Goal: Obtain resource: Download file/media

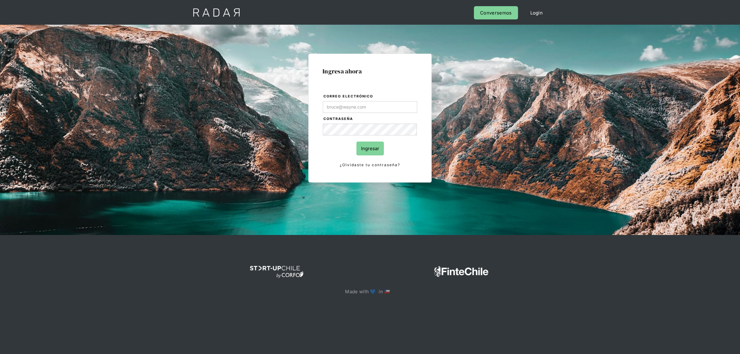
click at [379, 111] on input "Correo electrónico" at bounding box center [370, 107] width 94 height 12
type input "[EMAIL_ADDRESS][DOMAIN_NAME]"
click at [361, 148] on input "Ingresar" at bounding box center [369, 149] width 27 height 14
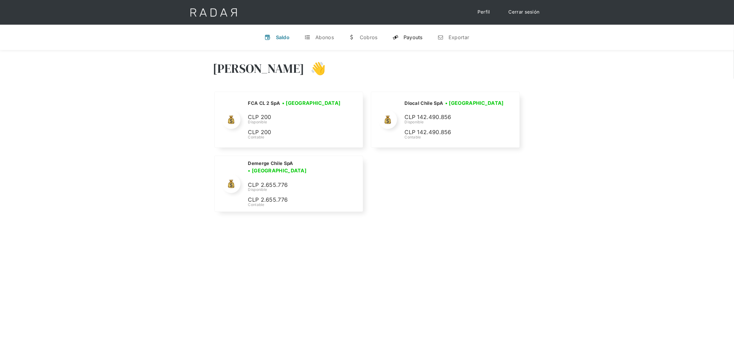
click at [403, 34] on link "y Payouts" at bounding box center [408, 37] width 40 height 16
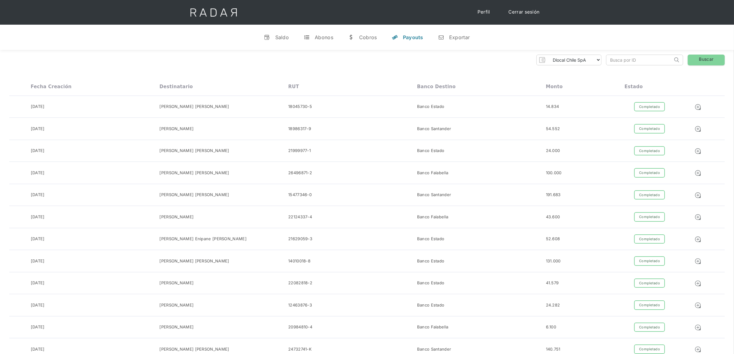
click at [622, 57] on input "search" at bounding box center [640, 60] width 66 height 10
paste input "517712727"
type input "517712727"
click at [693, 59] on link "Buscar" at bounding box center [706, 60] width 37 height 11
click at [700, 61] on link "Buscar" at bounding box center [706, 60] width 37 height 11
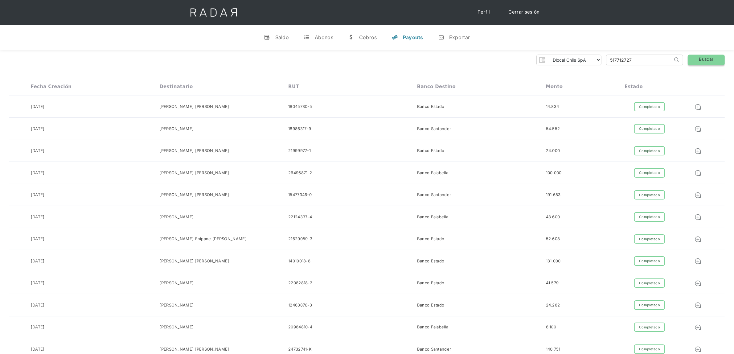
click at [700, 61] on link "Buscar" at bounding box center [706, 60] width 37 height 11
click at [283, 39] on div "Saldo" at bounding box center [282, 37] width 14 height 6
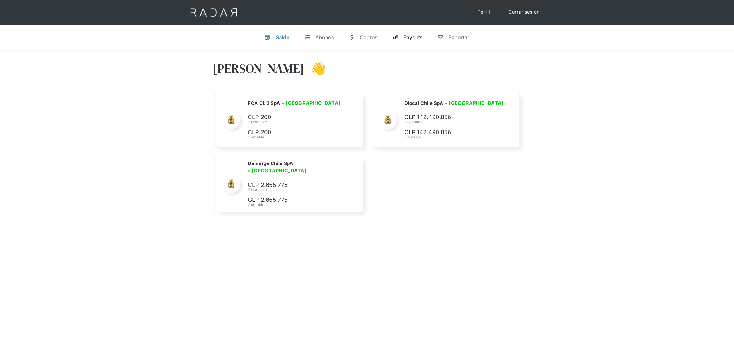
click at [417, 36] on div "Payouts" at bounding box center [413, 37] width 19 height 6
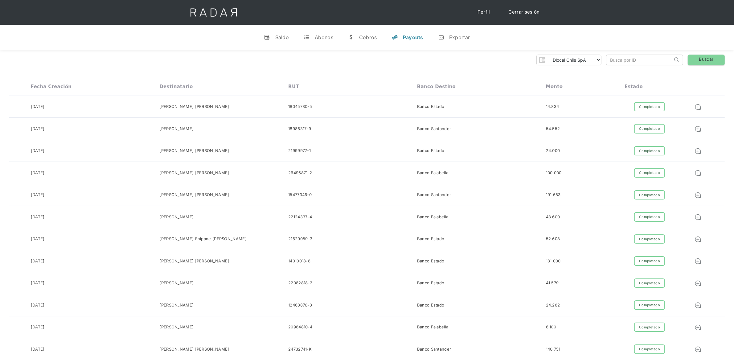
click at [612, 60] on input "search" at bounding box center [640, 60] width 66 height 10
paste input "517712727"
type input "517712727"
click at [704, 61] on link "Buscar" at bounding box center [706, 60] width 37 height 11
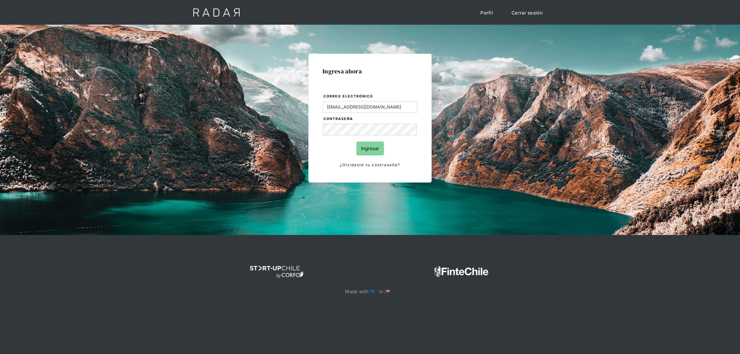
click at [343, 140] on form "Correo electrónico lmoreira@dlocal.com Contraseña Ingresar ¿Olvidaste tu contra…" at bounding box center [370, 130] width 95 height 75
click at [362, 147] on input "Ingresar" at bounding box center [369, 149] width 27 height 14
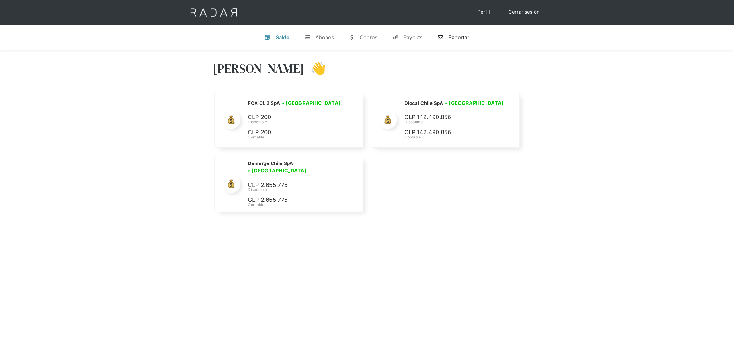
click at [449, 39] on div "Exportar" at bounding box center [459, 37] width 21 height 6
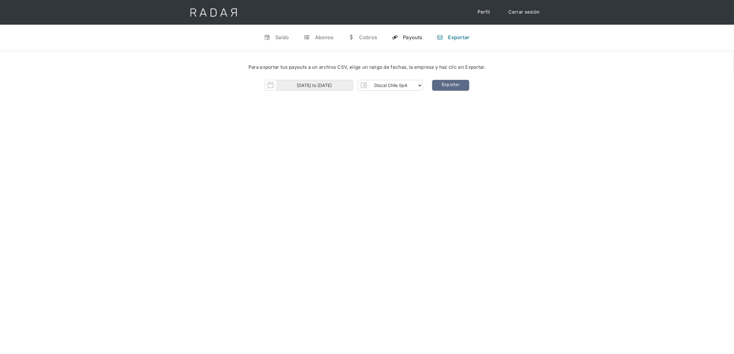
click at [408, 42] on link "y Payouts" at bounding box center [407, 37] width 40 height 16
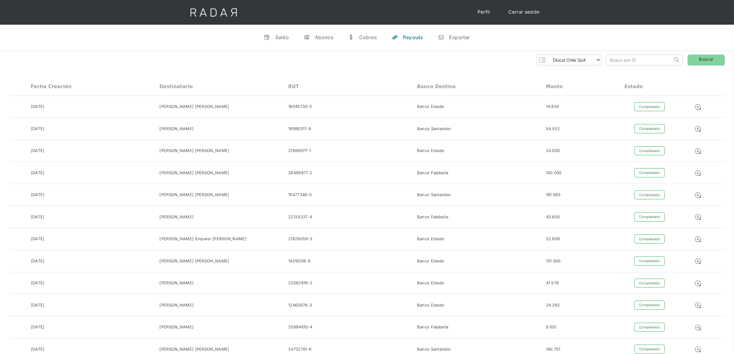
click at [619, 61] on input "search" at bounding box center [640, 60] width 66 height 10
paste input "517712727"
type input "517712727"
click at [700, 63] on link "Buscar" at bounding box center [706, 60] width 37 height 11
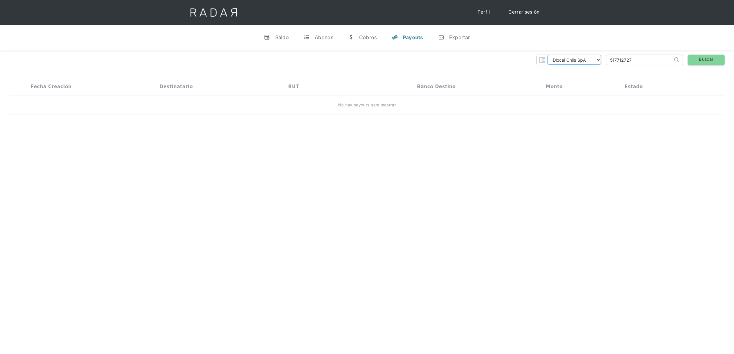
click at [574, 58] on select "Dlocal Chile SpA Demerge Chile SpA FCA CL 2 SpA" at bounding box center [575, 60] width 54 height 10
click at [580, 70] on div "Dlocal Chile SpA Demerge Chile SpA FCA CL 2 SpA Thank you! Your submission has …" at bounding box center [367, 84] width 734 height 69
click at [285, 39] on div "Saldo" at bounding box center [282, 37] width 14 height 6
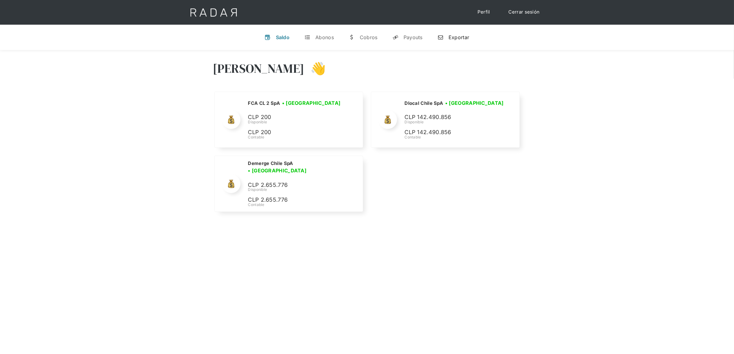
click at [459, 38] on div "Exportar" at bounding box center [459, 37] width 21 height 6
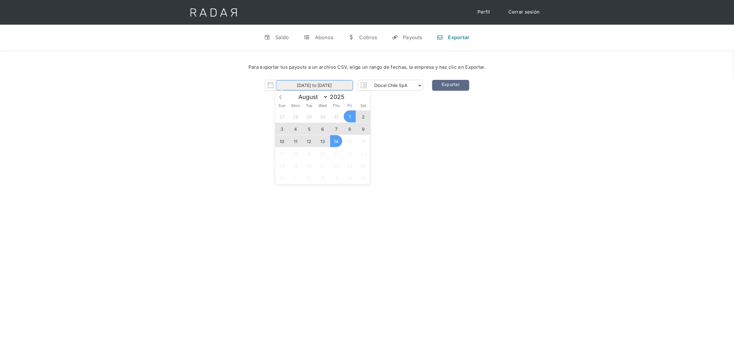
click at [343, 84] on input "01-08-2025 to 14-08-2025" at bounding box center [314, 85] width 77 height 10
click at [278, 95] on icon at bounding box center [280, 97] width 4 height 4
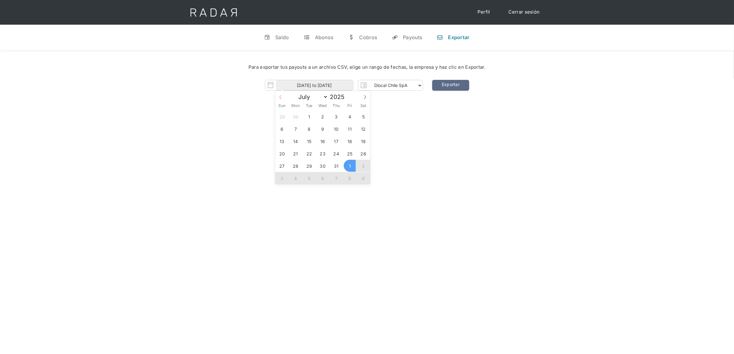
click at [278, 95] on icon at bounding box center [280, 97] width 4 height 4
select select "5"
click at [296, 153] on span "23" at bounding box center [296, 153] width 12 height 12
type input "23-06-2025"
click at [296, 153] on span "23" at bounding box center [296, 153] width 12 height 12
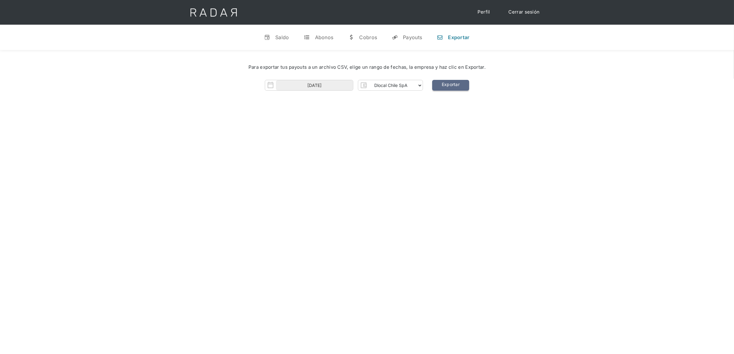
click at [451, 82] on link "Exportar" at bounding box center [450, 85] width 37 height 11
click at [404, 37] on div "Payouts" at bounding box center [412, 37] width 19 height 6
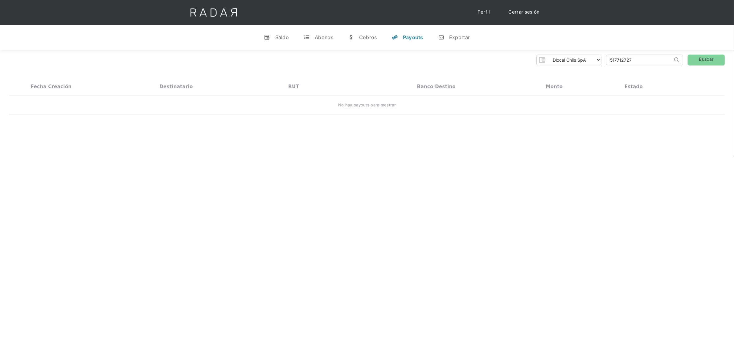
click at [641, 64] on input "517712727" at bounding box center [640, 60] width 66 height 10
paste input "02923399"
type input "502923399"
click at [708, 63] on link "Buscar" at bounding box center [706, 60] width 37 height 11
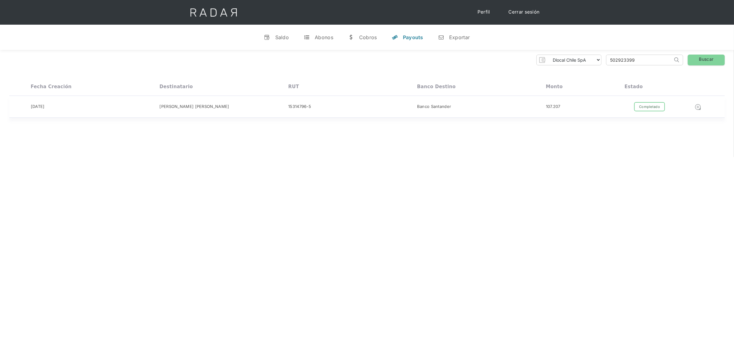
click at [699, 108] on img at bounding box center [698, 107] width 7 height 7
click at [647, 106] on div "Completado" at bounding box center [649, 107] width 31 height 10
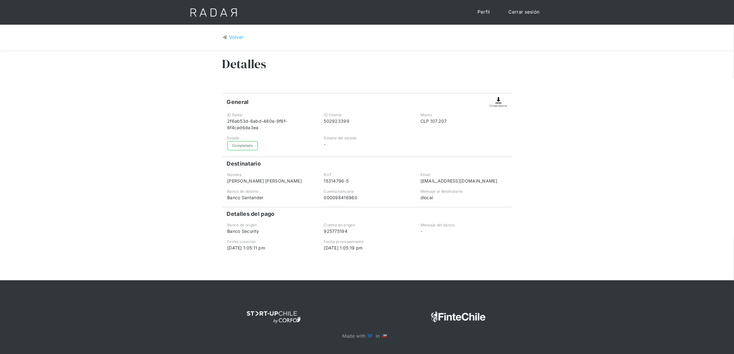
click at [501, 103] on img at bounding box center [498, 100] width 7 height 7
click at [497, 101] on img at bounding box center [498, 100] width 7 height 7
click at [492, 48] on div "Volver" at bounding box center [367, 38] width 734 height 26
click at [497, 102] on img at bounding box center [498, 100] width 7 height 7
drag, startPoint x: 500, startPoint y: 99, endPoint x: 472, endPoint y: 130, distance: 41.5
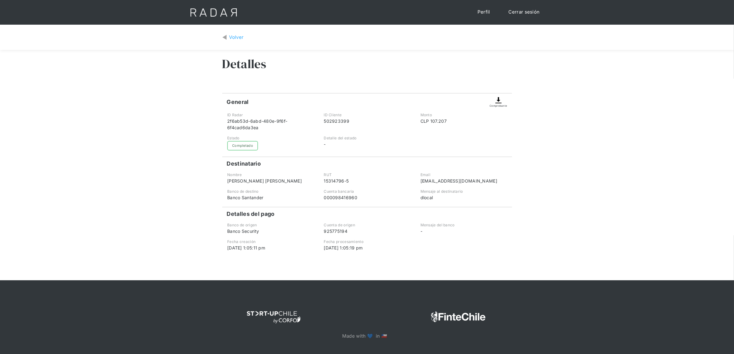
click at [472, 130] on div "Monto CLP 107.207" at bounding box center [464, 121] width 96 height 19
click at [498, 102] on img at bounding box center [498, 100] width 7 height 7
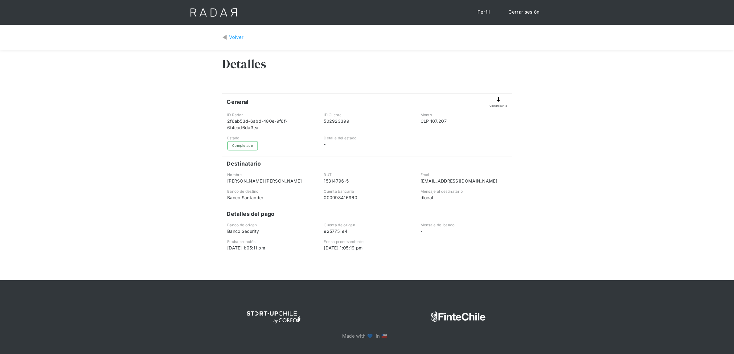
click at [498, 102] on img at bounding box center [498, 100] width 7 height 7
click at [240, 36] on div "Volver" at bounding box center [236, 37] width 14 height 7
click at [497, 99] on img at bounding box center [498, 100] width 7 height 7
